Goal: Task Accomplishment & Management: Complete application form

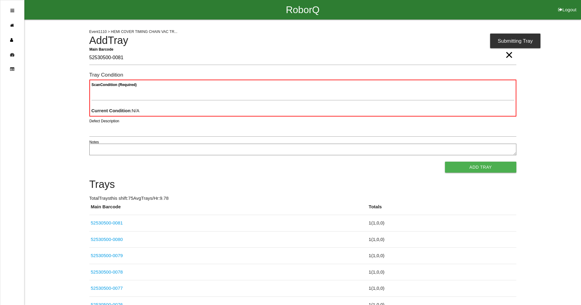
type Barcode "52530500-0081"
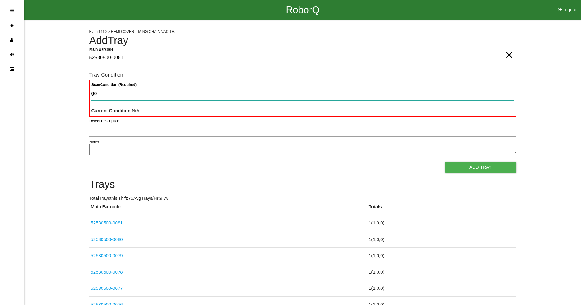
type Condition "goo"
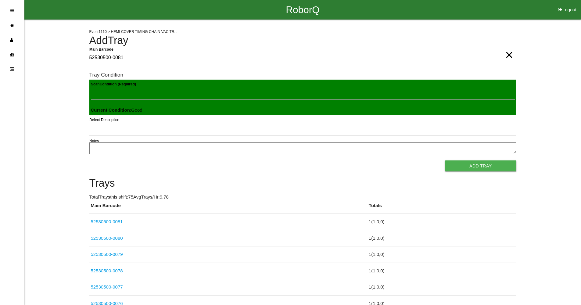
click at [445, 160] on button "Add Tray" at bounding box center [480, 165] width 71 height 11
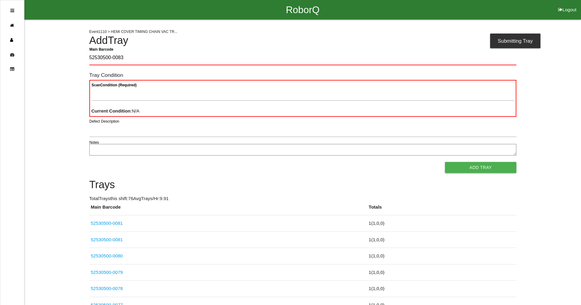
type Barcode "52530500-0083"
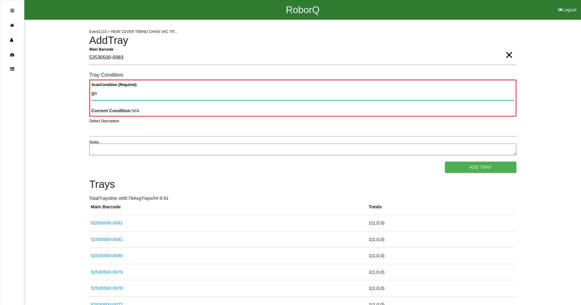
type Condition "goo"
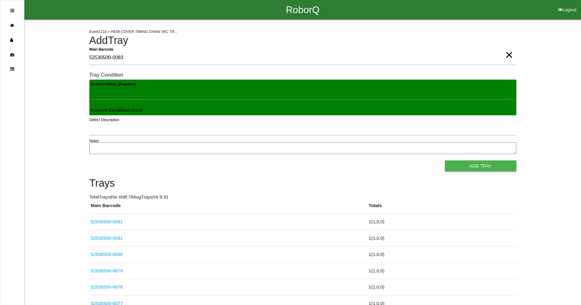
click at [445, 160] on button "Add Tray" at bounding box center [480, 165] width 71 height 11
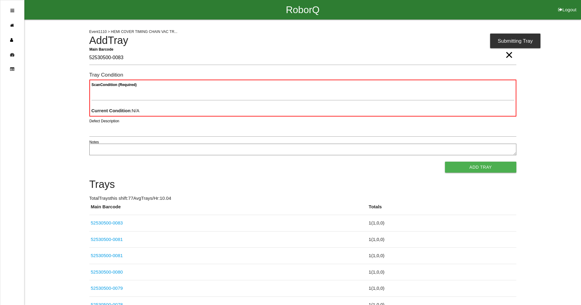
type Barcode "52530500-0083"
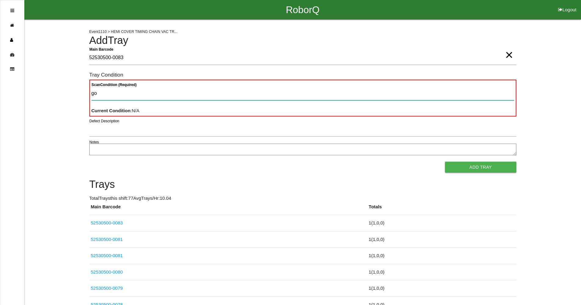
type Condition "goo"
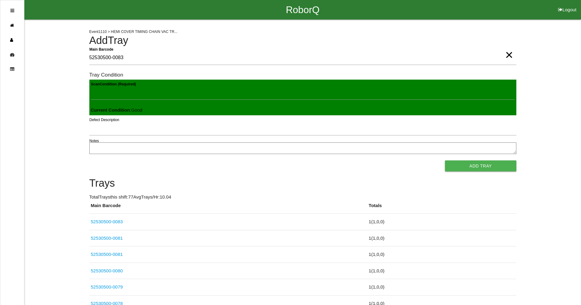
click at [445, 160] on button "Add Tray" at bounding box center [480, 165] width 71 height 11
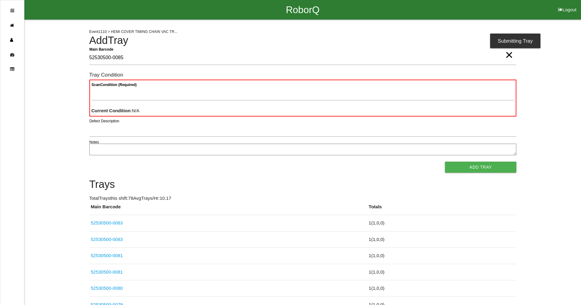
type Barcode "52530500-0085"
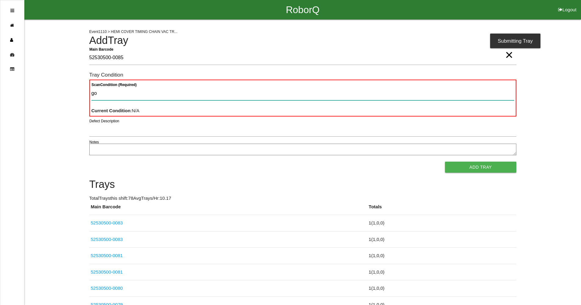
type Condition "goo"
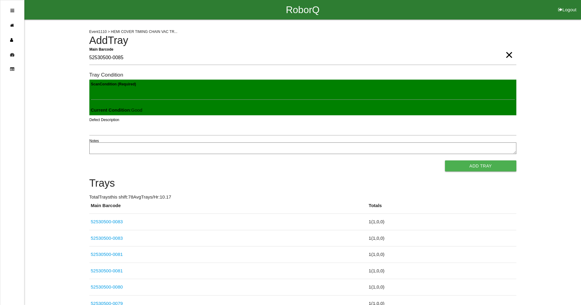
click at [445, 160] on button "Add Tray" at bounding box center [480, 165] width 71 height 11
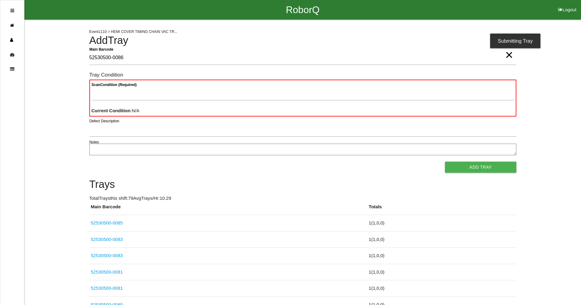
type Barcode "52530500-0086"
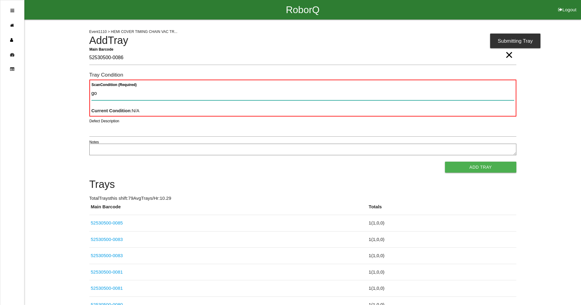
type Condition "goo"
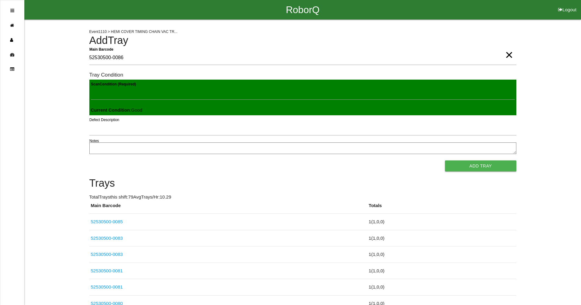
click at [445, 160] on button "Add Tray" at bounding box center [480, 165] width 71 height 11
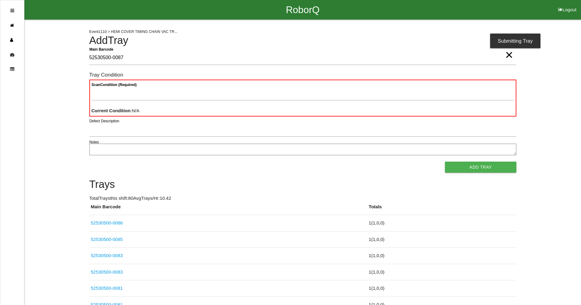
type Barcode "52530500-0087"
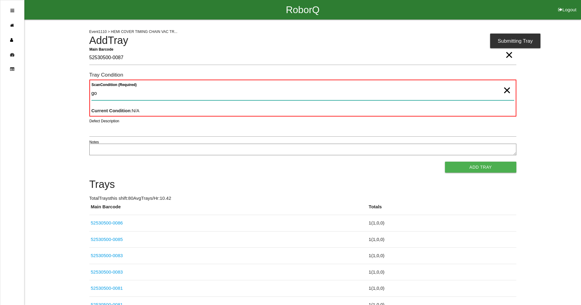
type Condition "goo"
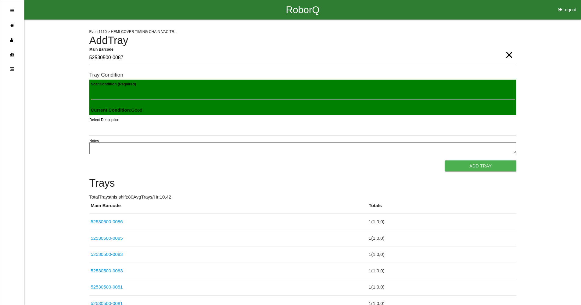
click at [445, 160] on button "Add Tray" at bounding box center [480, 165] width 71 height 11
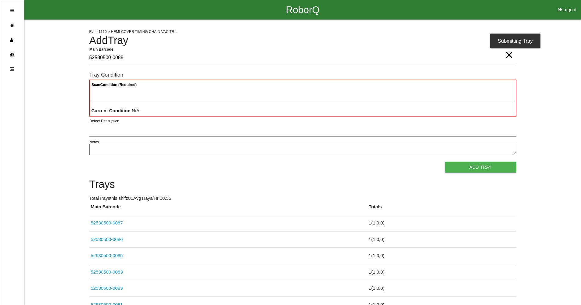
type Barcode "52530500-0088"
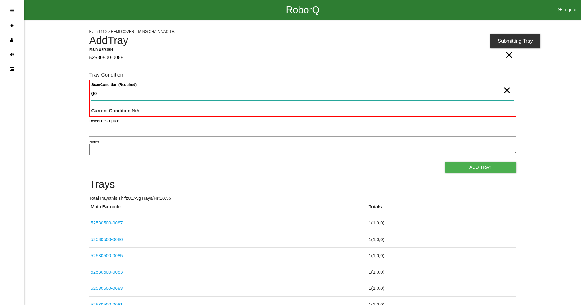
type Condition "goo"
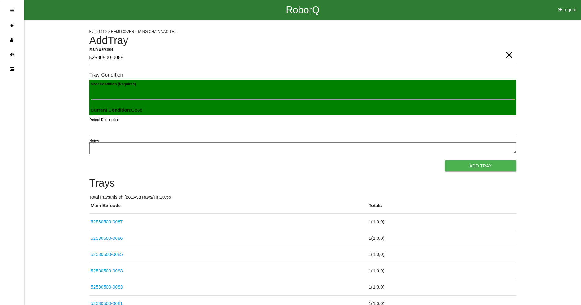
click at [445, 160] on button "Add Tray" at bounding box center [480, 165] width 71 height 11
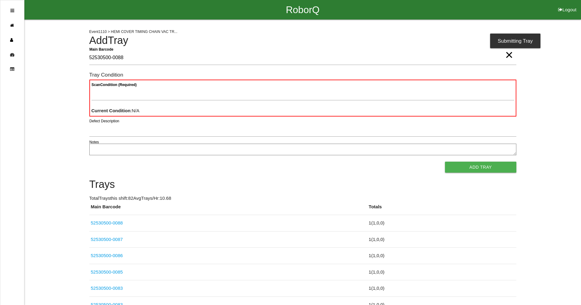
type Barcode "52530500-0088"
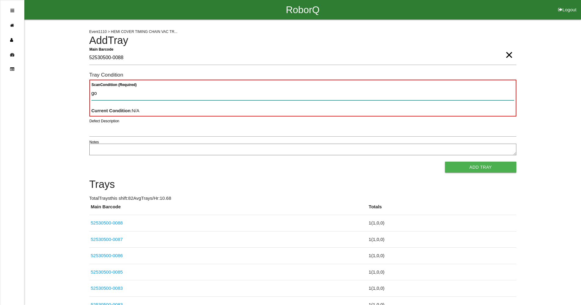
type Condition "goo"
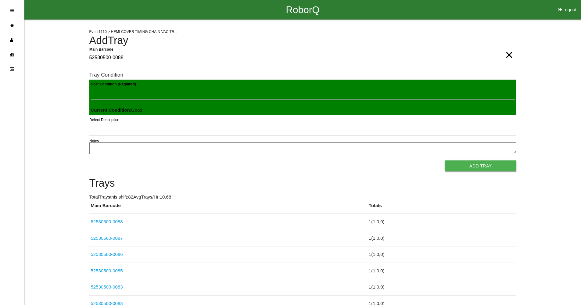
click at [445, 160] on button "Add Tray" at bounding box center [480, 165] width 71 height 11
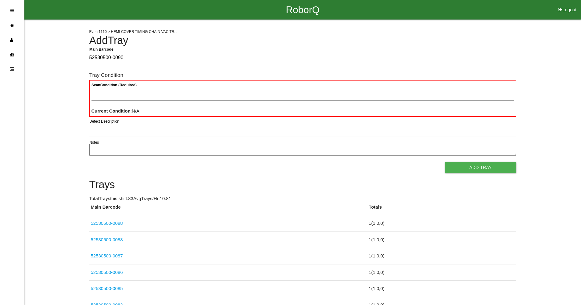
type Barcode "52530500-0090"
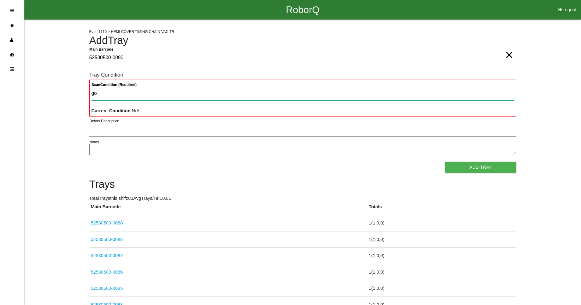
type Condition "goo"
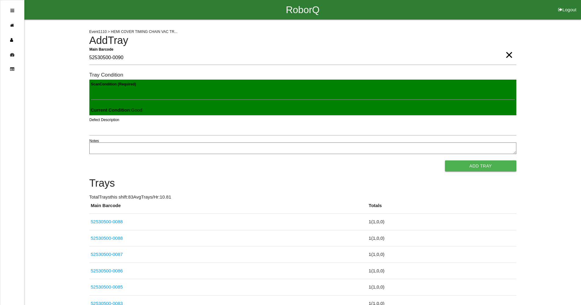
click at [445, 160] on button "Add Tray" at bounding box center [480, 165] width 71 height 11
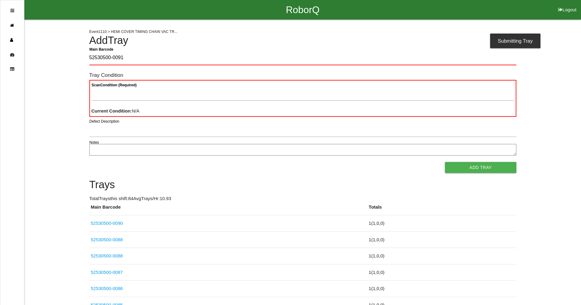
type Barcode "52530500-0091"
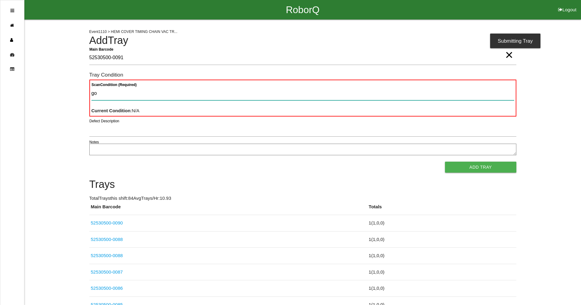
type Condition "goo"
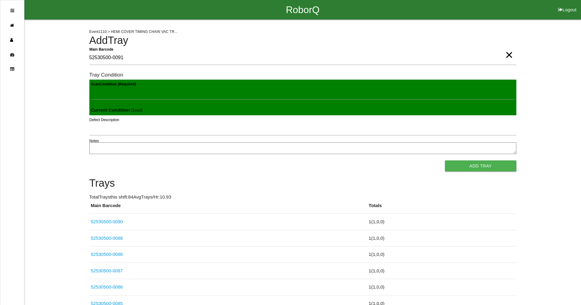
click at [445, 160] on button "Add Tray" at bounding box center [480, 165] width 71 height 11
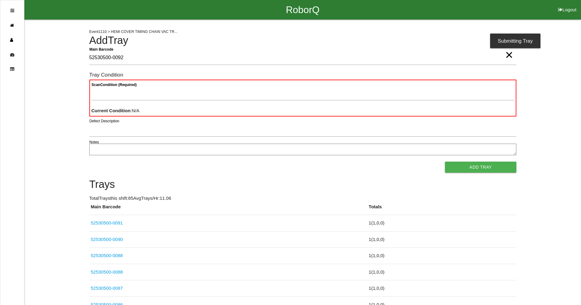
type Barcode "52530500-0092"
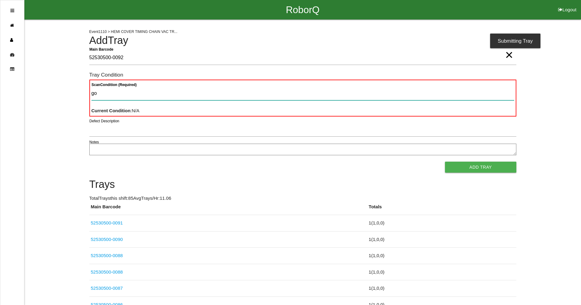
type Condition "goo"
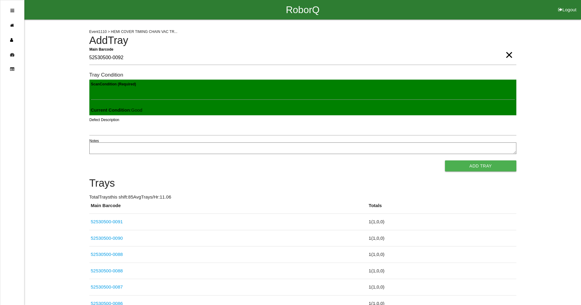
click at [445, 160] on button "Add Tray" at bounding box center [480, 165] width 71 height 11
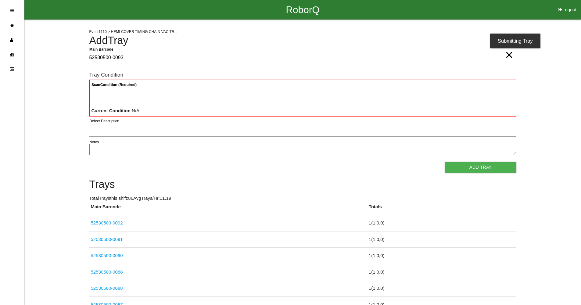
type Barcode "52530500-0093"
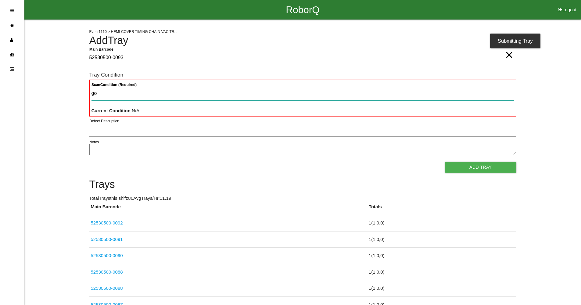
type Condition "goo"
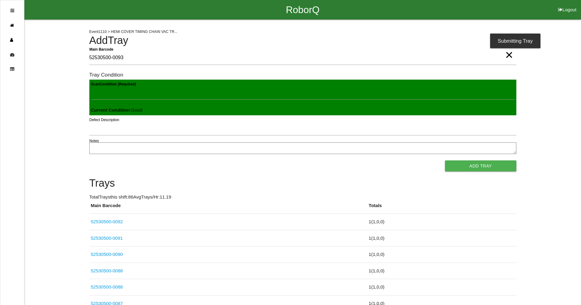
click at [445, 160] on button "Add Tray" at bounding box center [480, 165] width 71 height 11
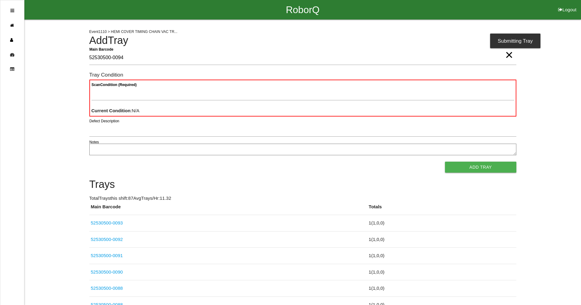
type Barcode "52530500-0094"
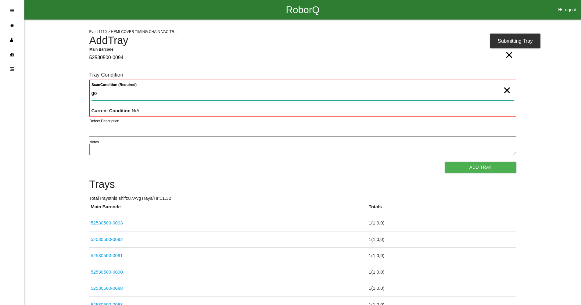
type Condition "goo"
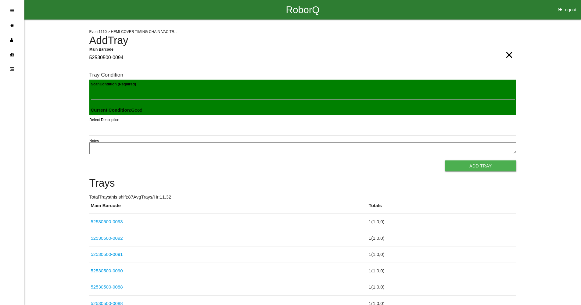
click at [445, 160] on button "Add Tray" at bounding box center [480, 165] width 71 height 11
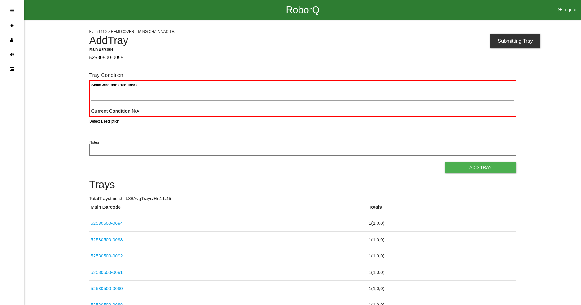
type Barcode "52530500-0095"
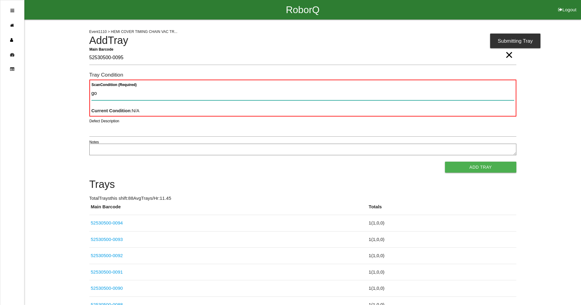
type Condition "goo"
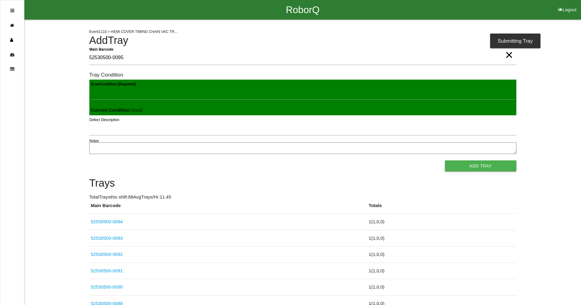
click at [445, 160] on button "Add Tray" at bounding box center [480, 165] width 71 height 11
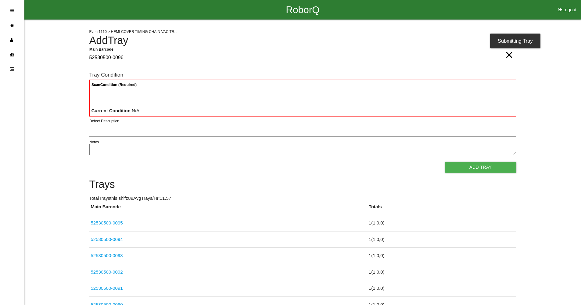
type Barcode "52530500-0096"
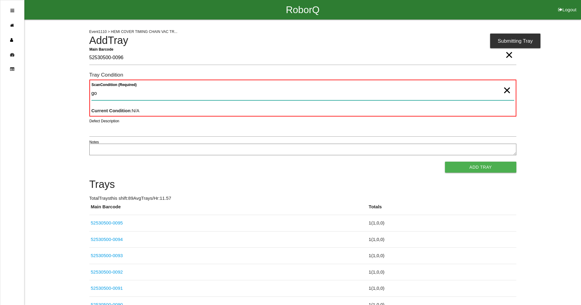
type Condition "goo"
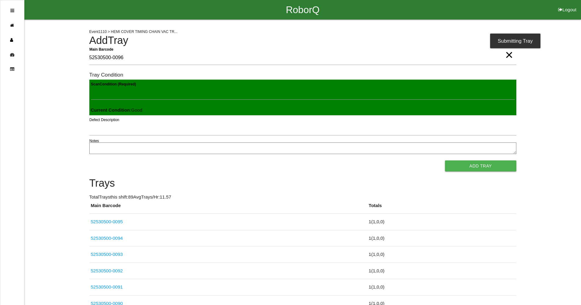
click at [445, 160] on button "Add Tray" at bounding box center [480, 165] width 71 height 11
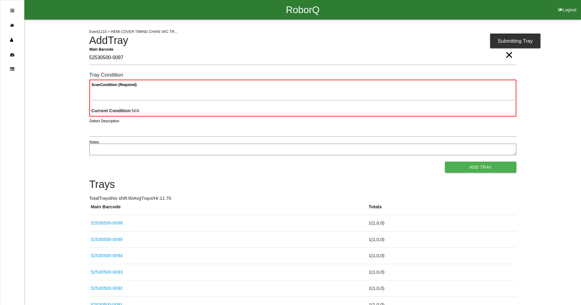
type Barcode "52530500-0097"
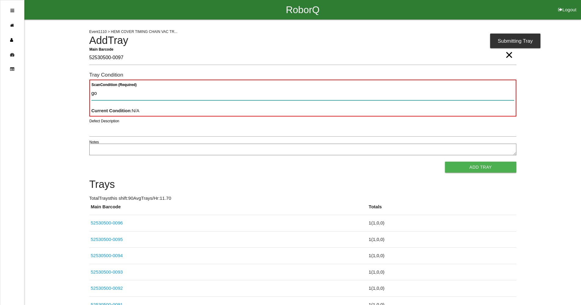
type Condition "goo"
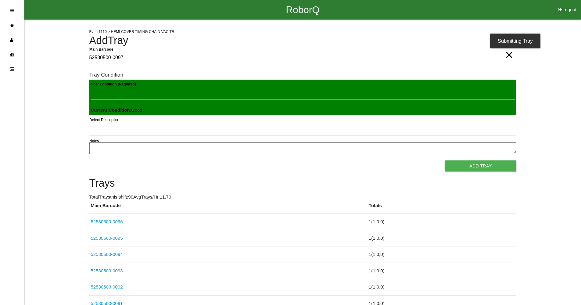
click at [445, 160] on button "Add Tray" at bounding box center [480, 165] width 71 height 11
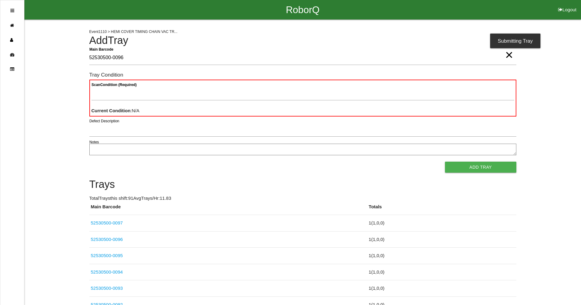
type Barcode "52530500-0096"
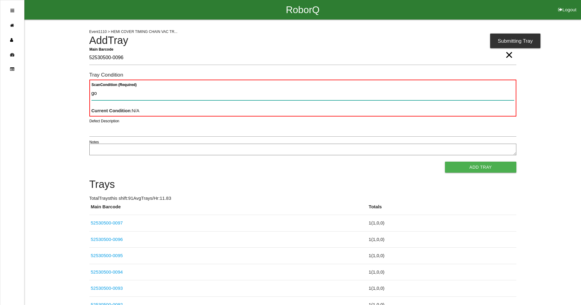
type Condition "goo"
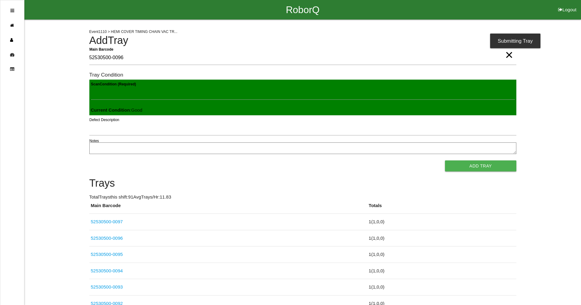
click at [445, 160] on button "Add Tray" at bounding box center [480, 165] width 71 height 11
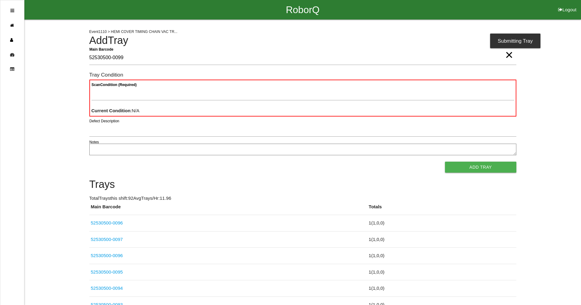
type Barcode "52530500-0099"
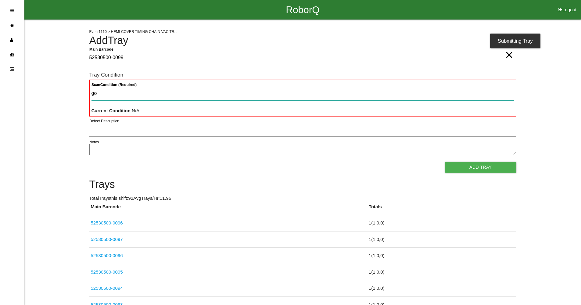
type Condition "goo"
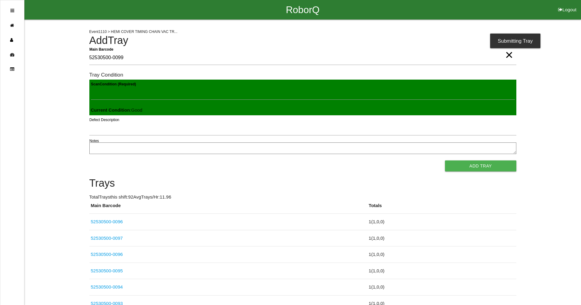
click at [445, 160] on button "Add Tray" at bounding box center [480, 165] width 71 height 11
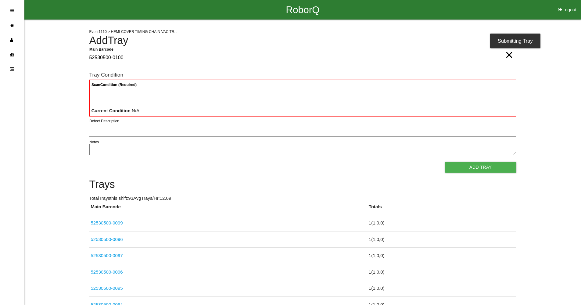
type Barcode "52530500-0100"
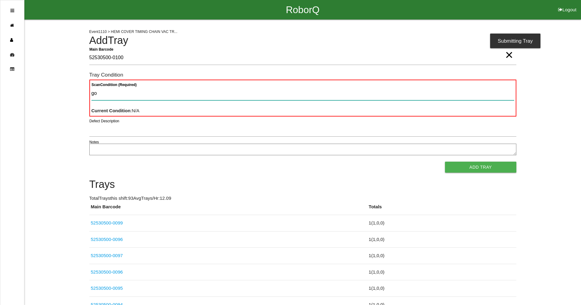
type Condition "goo"
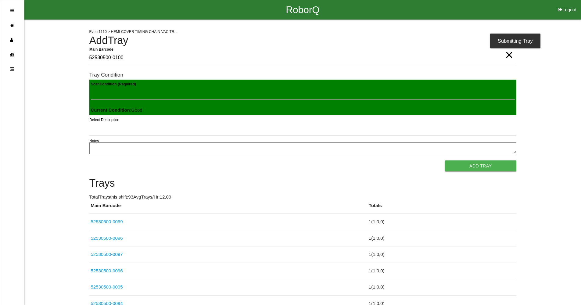
click at [445, 160] on button "Add Tray" at bounding box center [480, 165] width 71 height 11
